Goal: Information Seeking & Learning: Check status

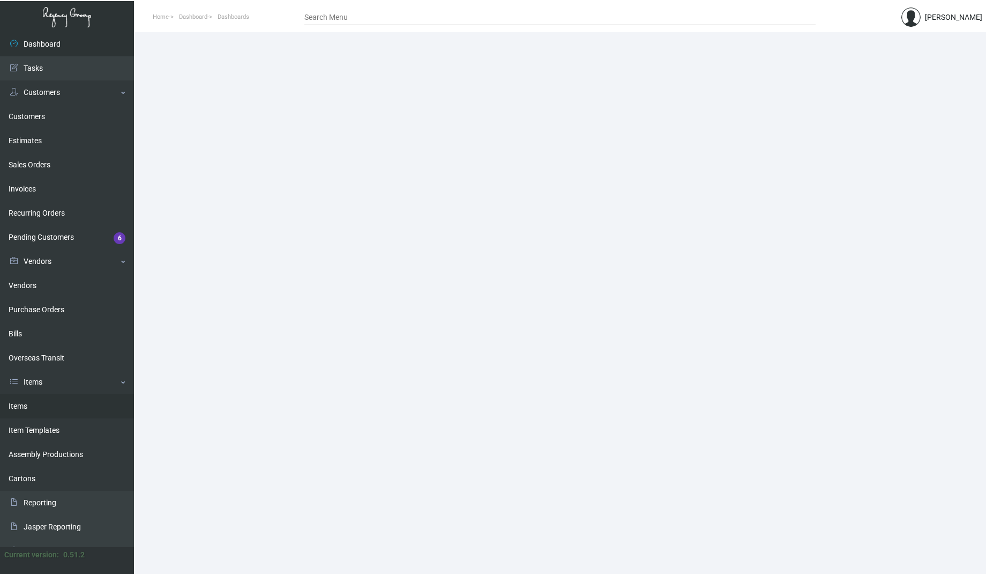
drag, startPoint x: 22, startPoint y: 399, endPoint x: 70, endPoint y: 408, distance: 48.7
click at [22, 399] on link "Items" at bounding box center [67, 406] width 134 height 24
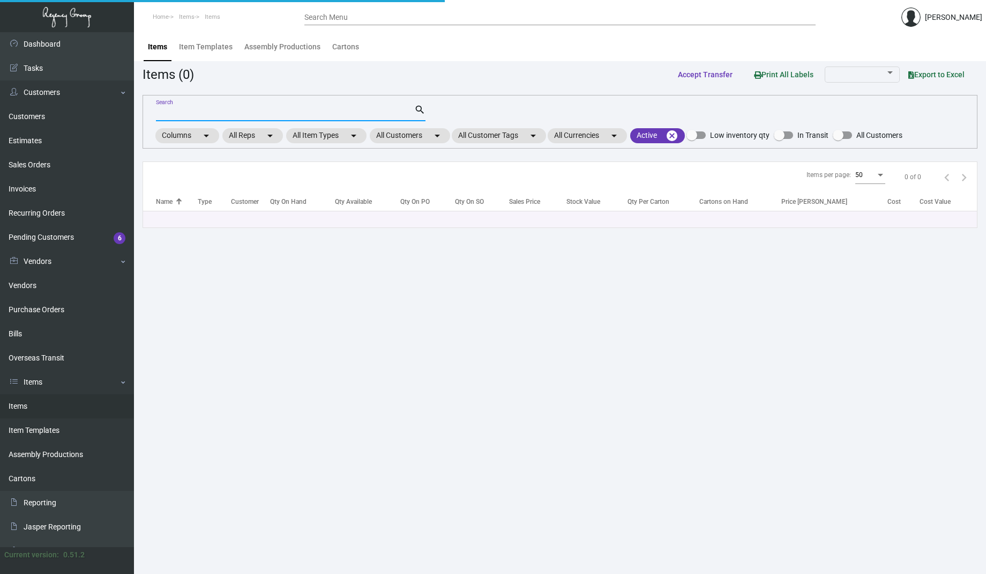
click at [221, 114] on input "Search" at bounding box center [285, 113] width 258 height 9
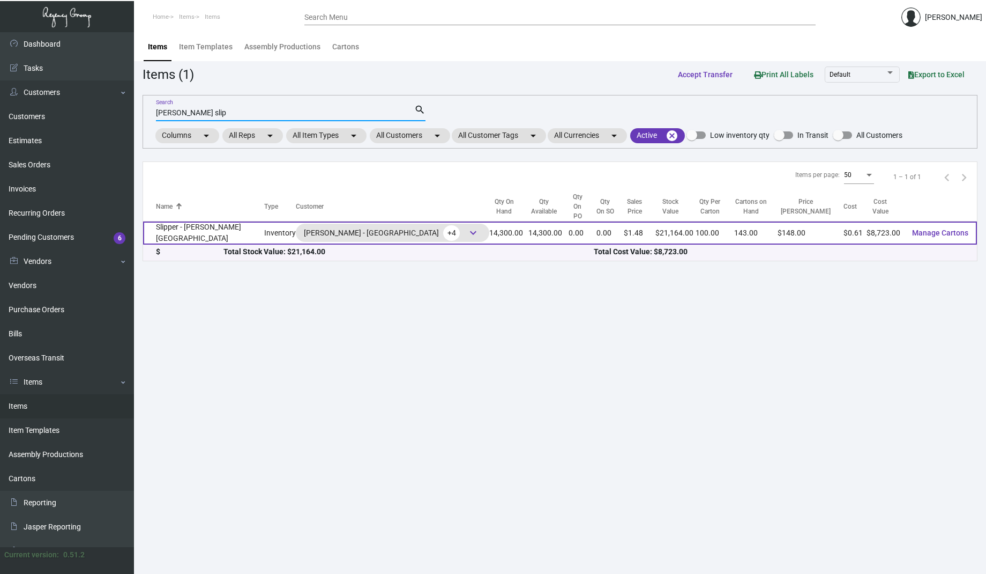
type input "[PERSON_NAME] slip"
click at [198, 221] on td "Slipper - [PERSON_NAME][GEOGRAPHIC_DATA]" at bounding box center [203, 232] width 121 height 23
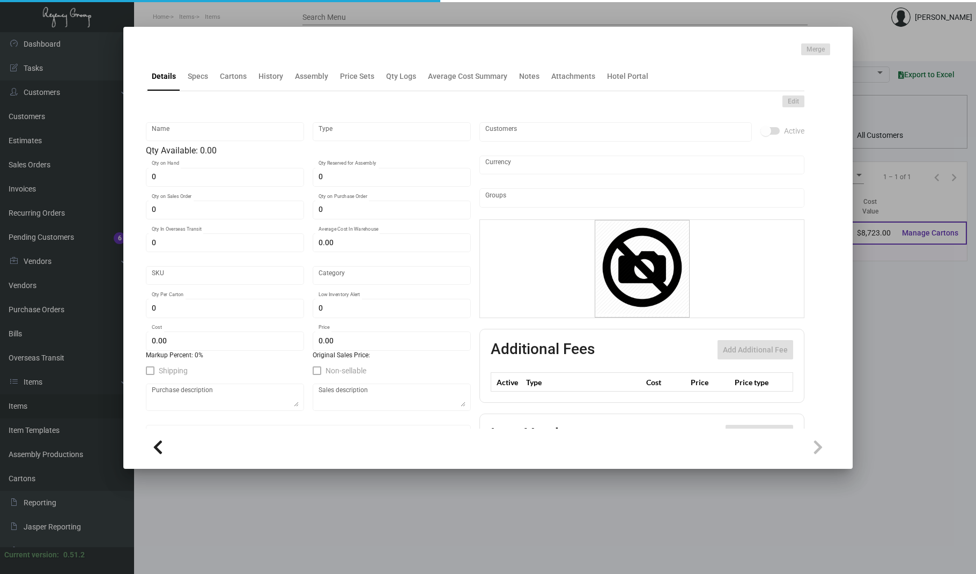
type input "Slipper - [PERSON_NAME][GEOGRAPHIC_DATA]"
type input "Inventory"
type input "14,300"
type input "$ 0.61"
type input "Overseas"
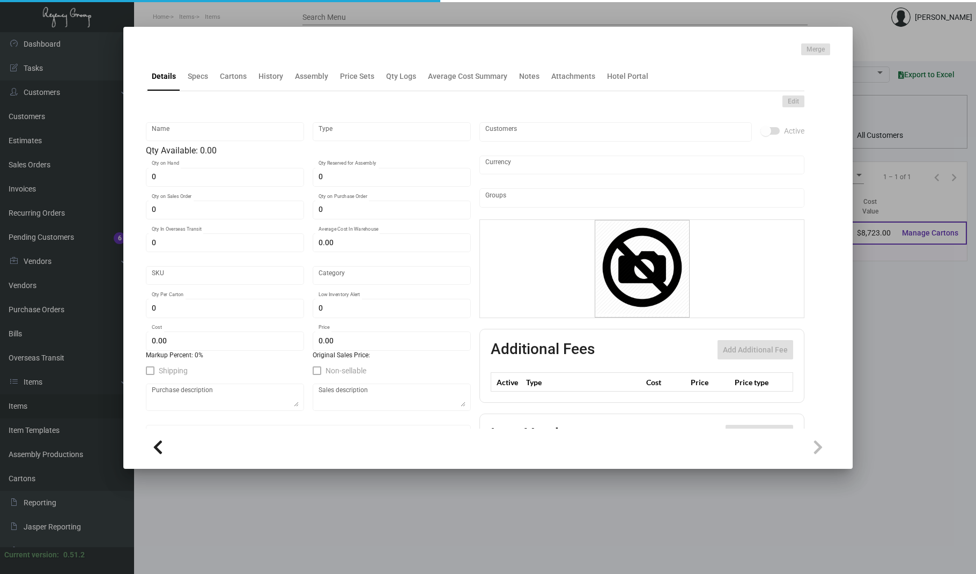
type input "100"
type input "$ 0.61"
type input "$ 1.48"
checkbox input "true"
type input "United States Dollar $"
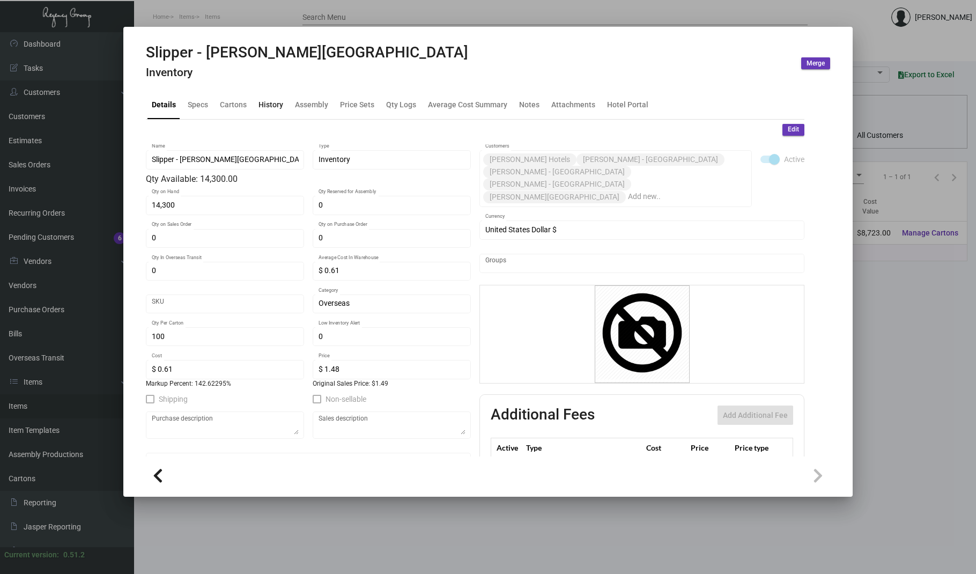
click at [277, 103] on div "History" at bounding box center [270, 104] width 25 height 11
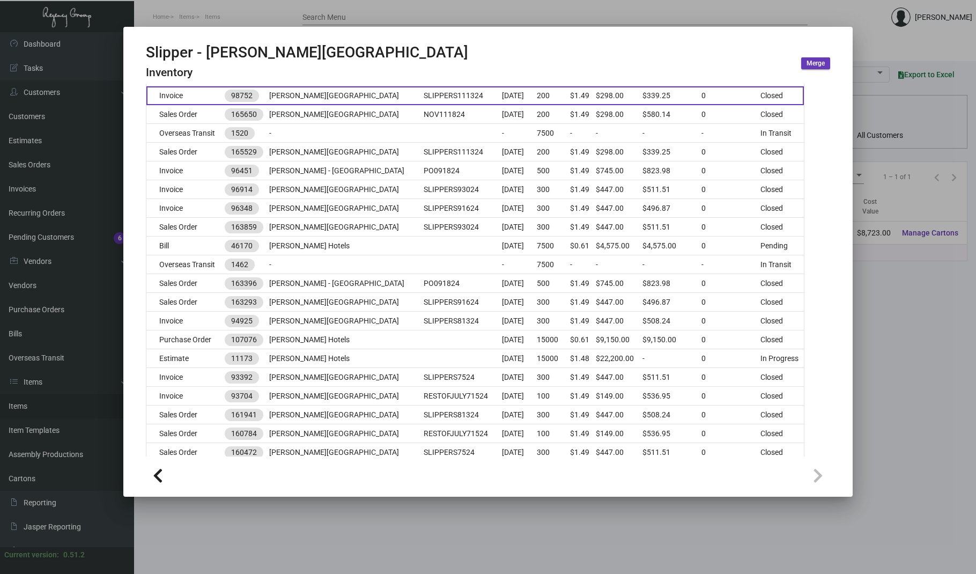
scroll to position [286, 0]
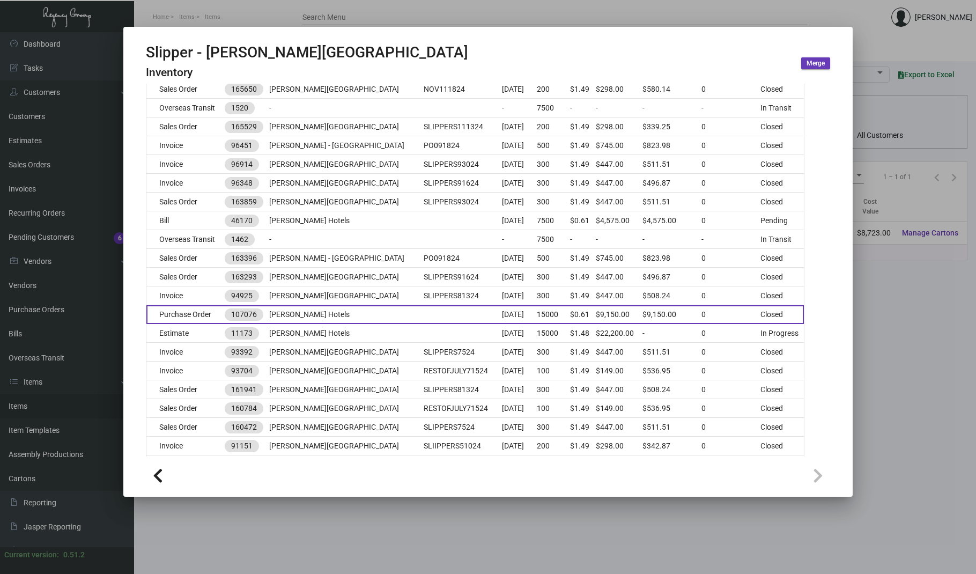
click at [320, 315] on td "[PERSON_NAME] Hotels" at bounding box center [346, 314] width 154 height 19
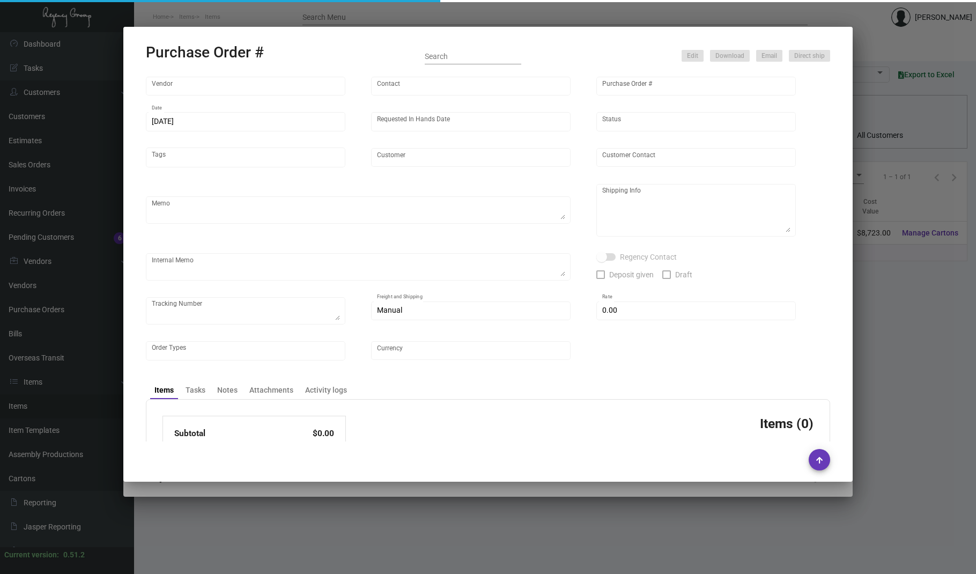
type input "HIGH HOPE JIANGSU FOCUS GARMENT CO, LTD"
type input "[PERSON_NAME]"
type input "107076"
type input "[DATE]"
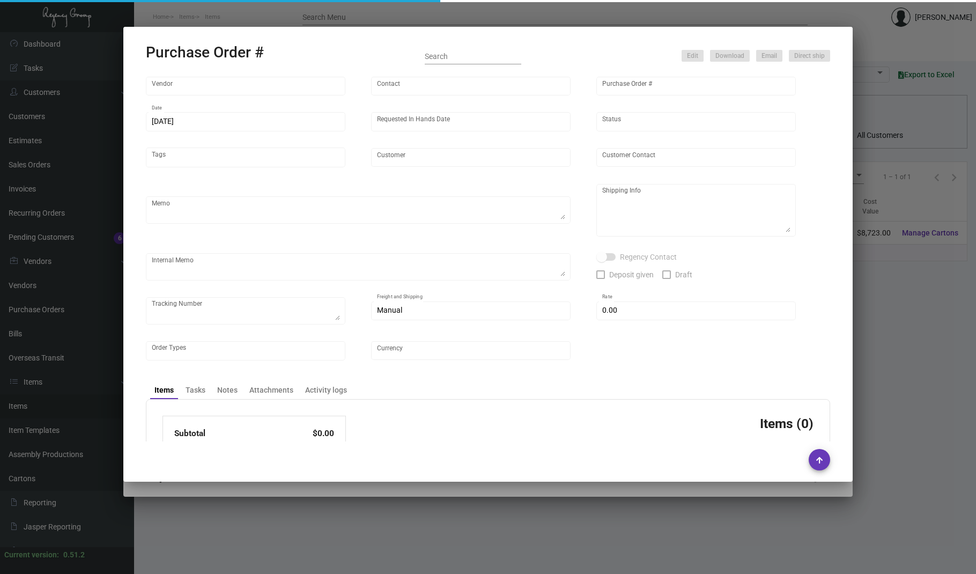
type input "[PERSON_NAME] Hotels"
type textarea "Ship 7.5K right away, leftover 7.5K [DATE]."
type textarea "Regency Group NJ - [PERSON_NAME] [STREET_ADDRESS]"
checkbox input "true"
type input "$ 0.00"
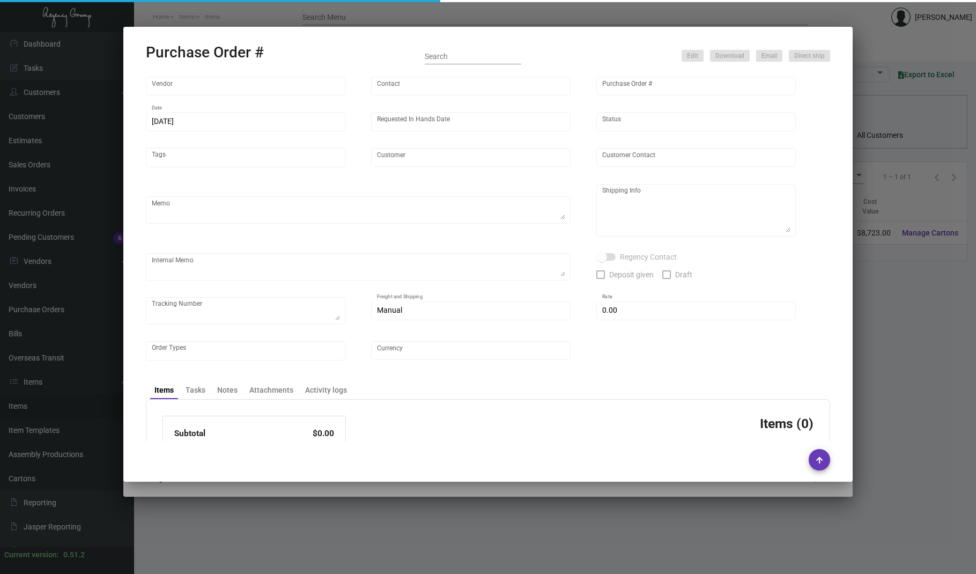
type input "United States Dollar $"
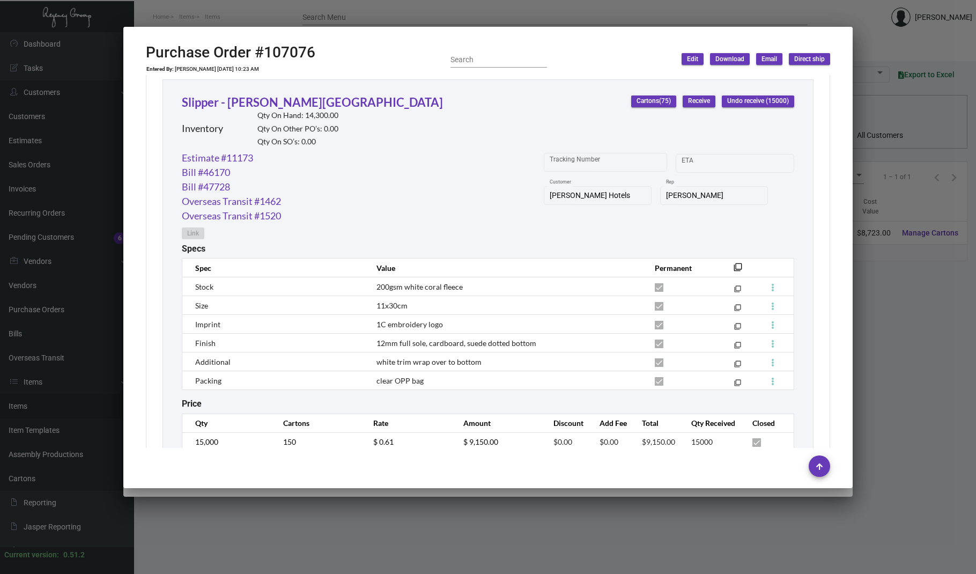
scroll to position [500, 0]
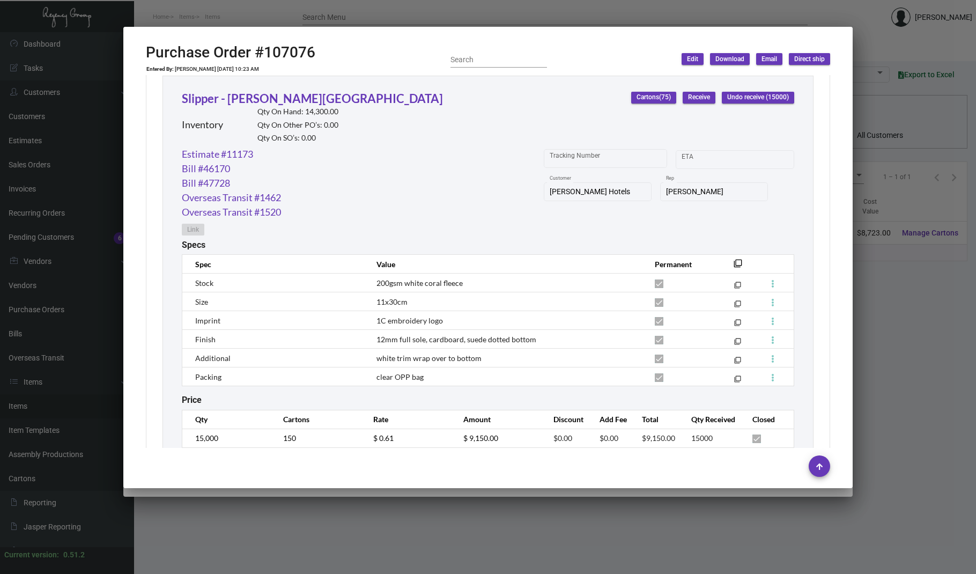
click at [136, 145] on div "HIGH HOPE JIANGSU FOCUS GARMENT CO, LTD Vendor Edit Vendor [PERSON_NAME] Contac…" at bounding box center [488, 261] width 710 height 373
click at [733, 264] on mat-icon "filter_none" at bounding box center [737, 266] width 9 height 9
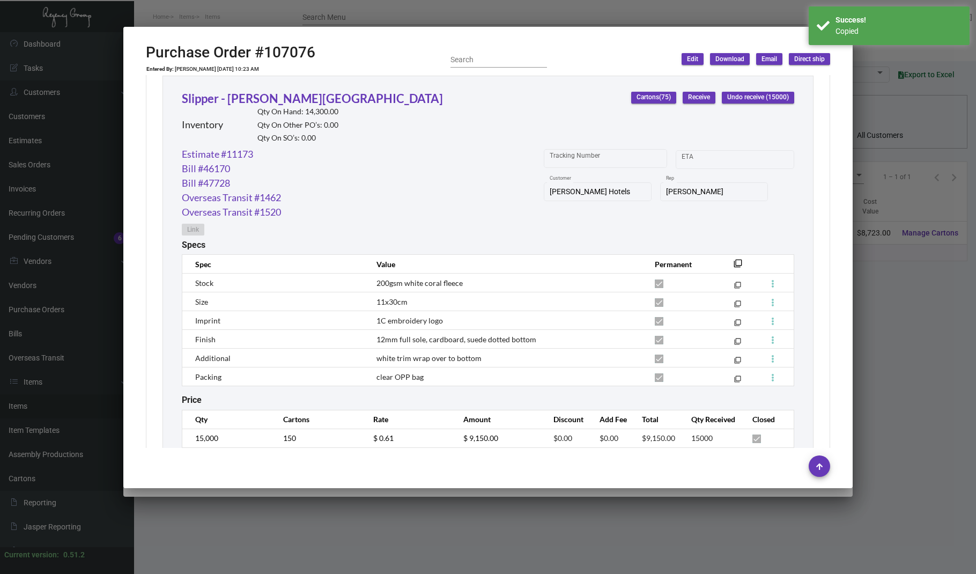
click at [891, 299] on div at bounding box center [488, 287] width 976 height 574
